Goal: Information Seeking & Learning: Learn about a topic

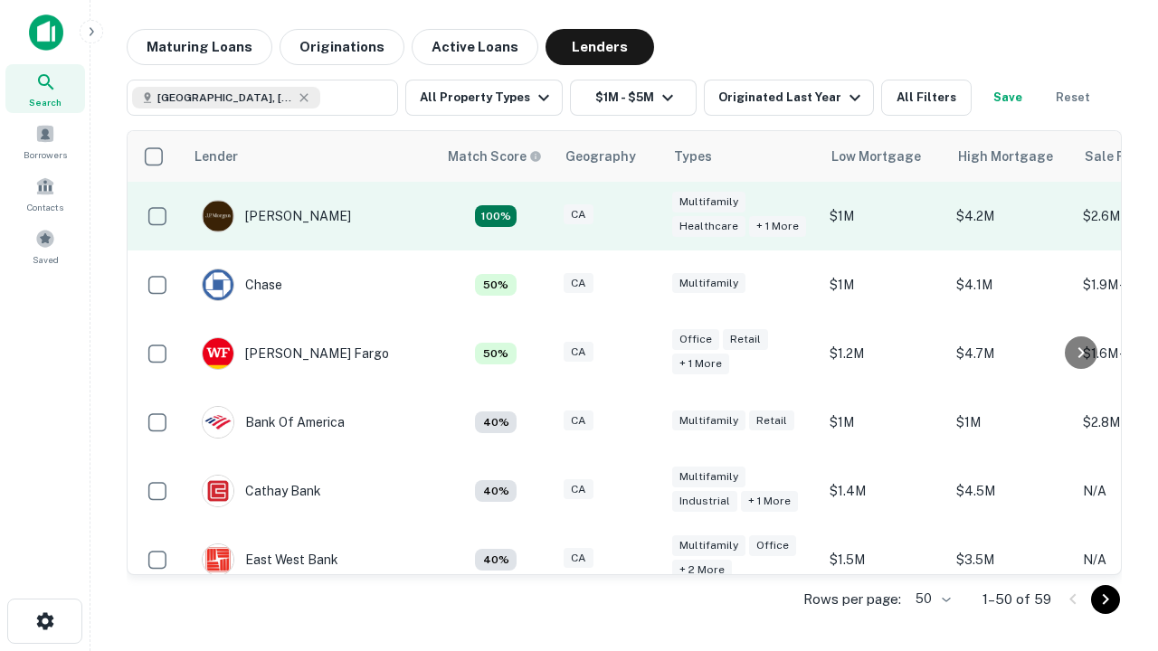
click at [642, 216] on div "CA" at bounding box center [609, 216] width 90 height 24
